Goal: Task Accomplishment & Management: Use online tool/utility

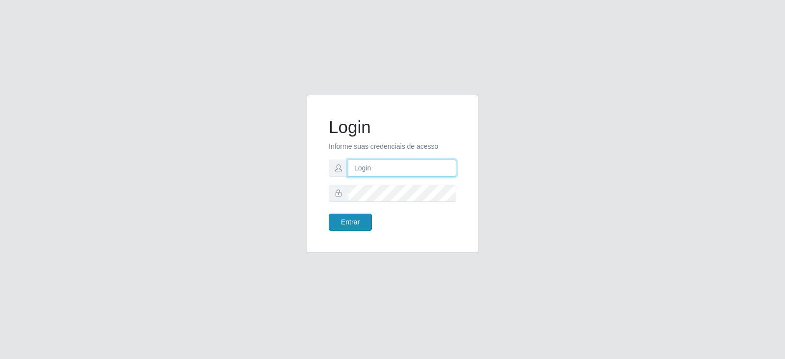
type input "[EMAIL_ADDRESS][DOMAIN_NAME]"
click at [359, 219] on button "Entrar" at bounding box center [350, 221] width 43 height 17
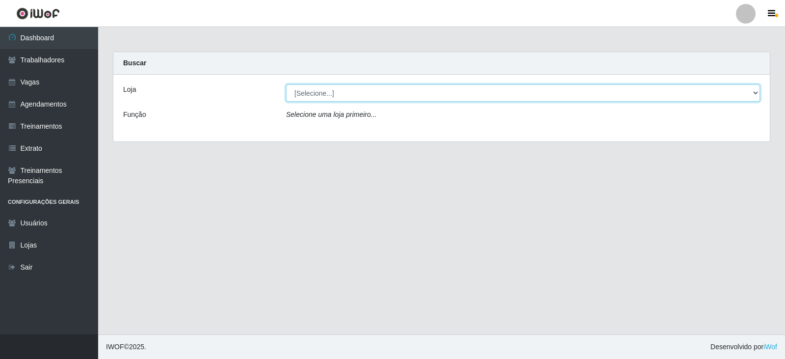
click at [343, 95] on select "[Selecione...] SuperFácil Atacado - Vale do Sol" at bounding box center [523, 92] width 474 height 17
select select "502"
click at [286, 84] on select "[Selecione...] SuperFácil Atacado - Vale do Sol" at bounding box center [523, 92] width 474 height 17
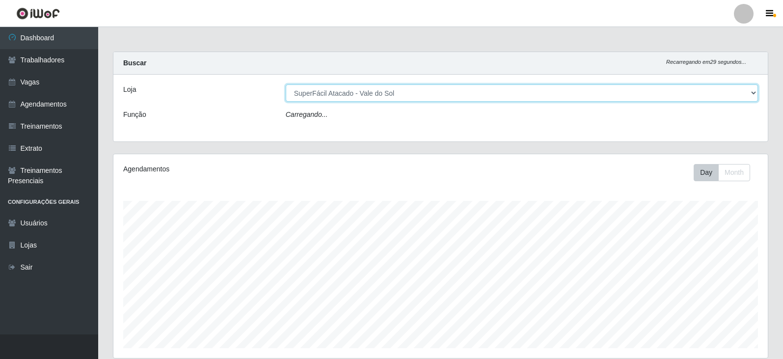
scroll to position [204, 654]
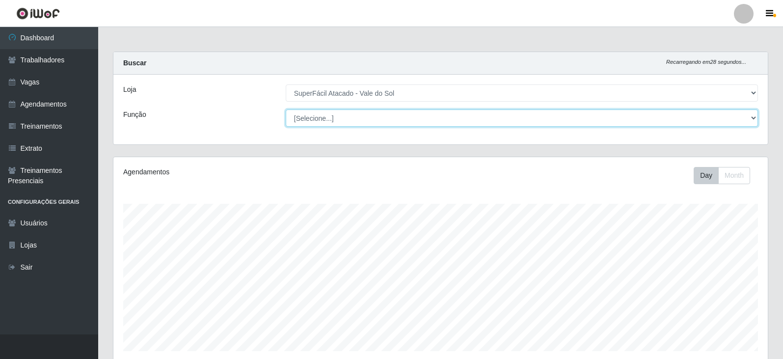
click at [306, 119] on select "[Selecione...] Embalador Embalador + Embalador ++ Operador de Caixa Operador de…" at bounding box center [522, 117] width 472 height 17
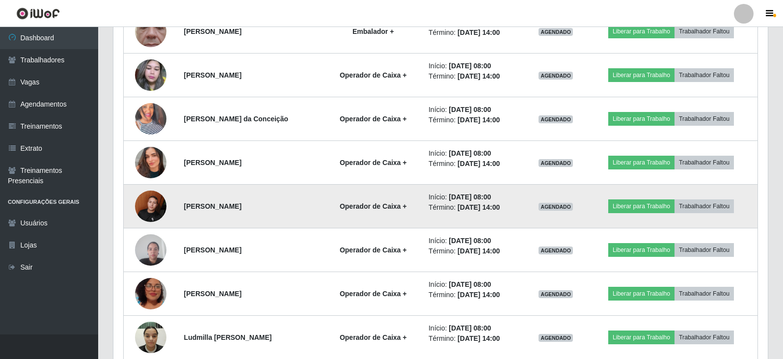
scroll to position [643, 0]
